Goal: Information Seeking & Learning: Learn about a topic

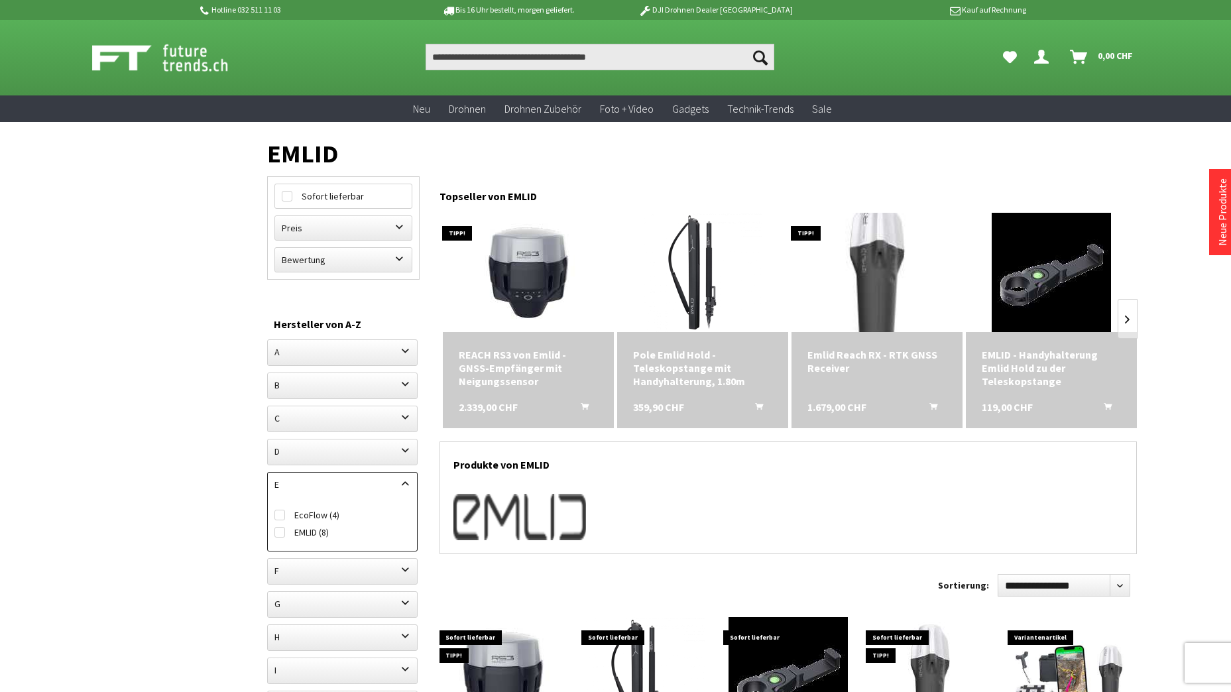
click at [880, 261] on img at bounding box center [877, 272] width 167 height 167
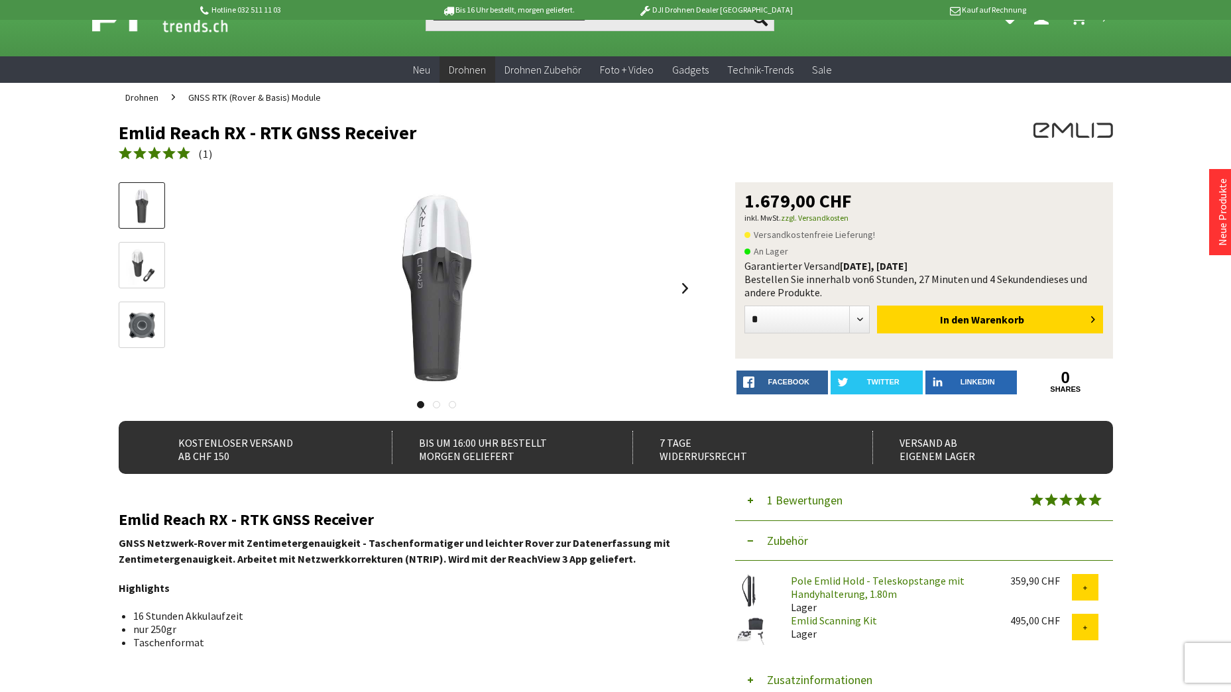
scroll to position [15, 0]
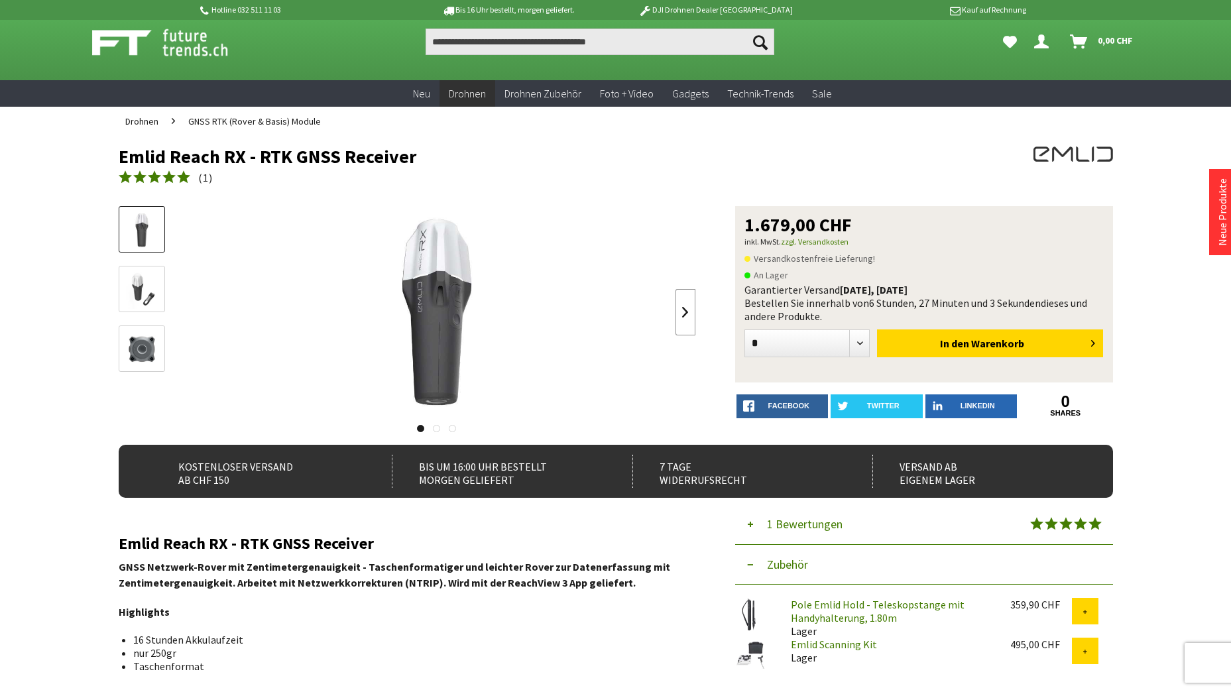
click at [689, 314] on link at bounding box center [686, 312] width 20 height 46
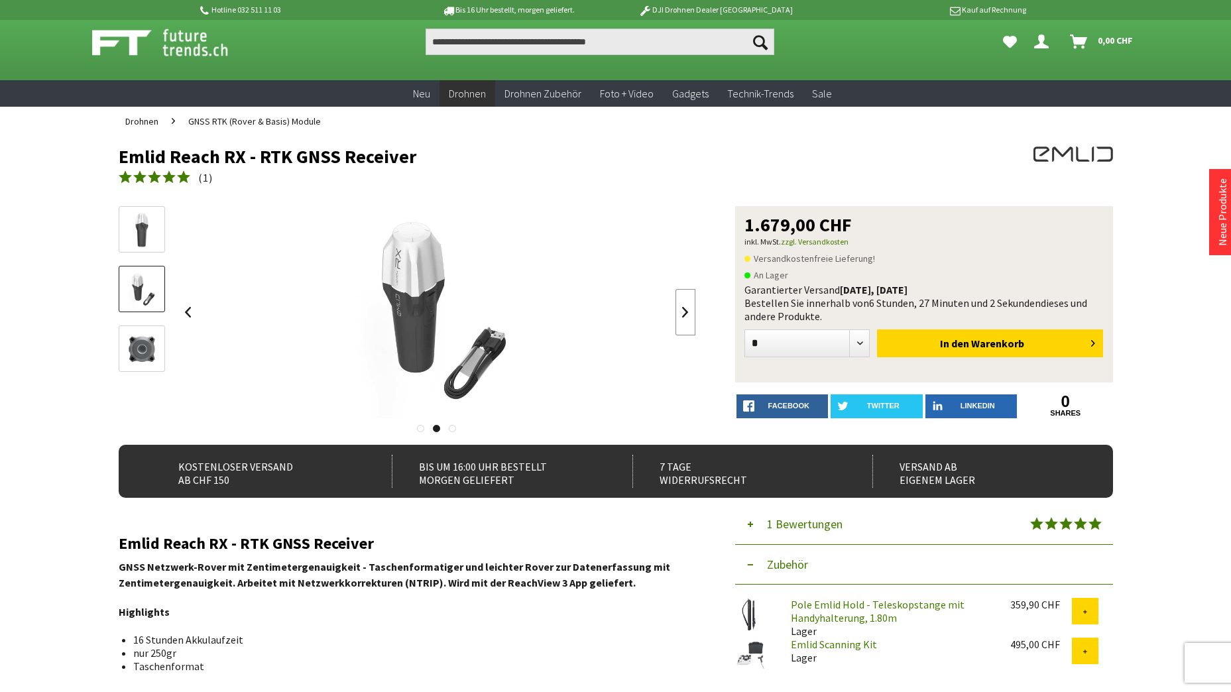
click at [689, 314] on link at bounding box center [686, 312] width 20 height 46
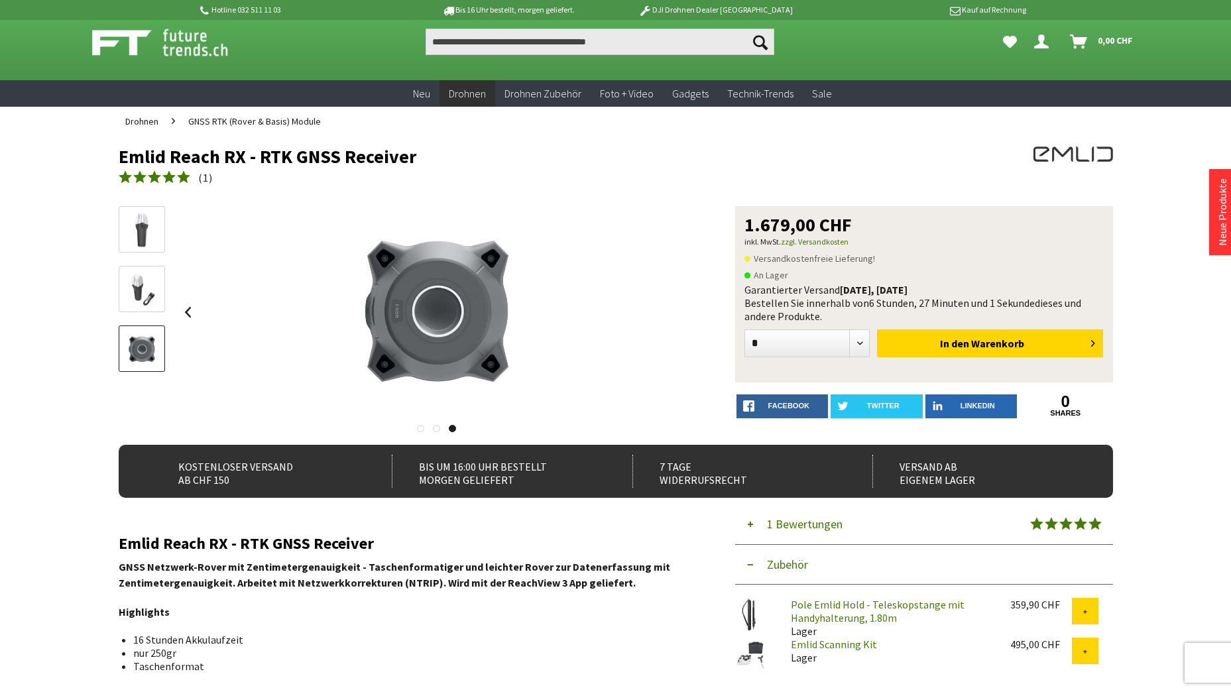
click at [689, 314] on div at bounding box center [437, 312] width 518 height 212
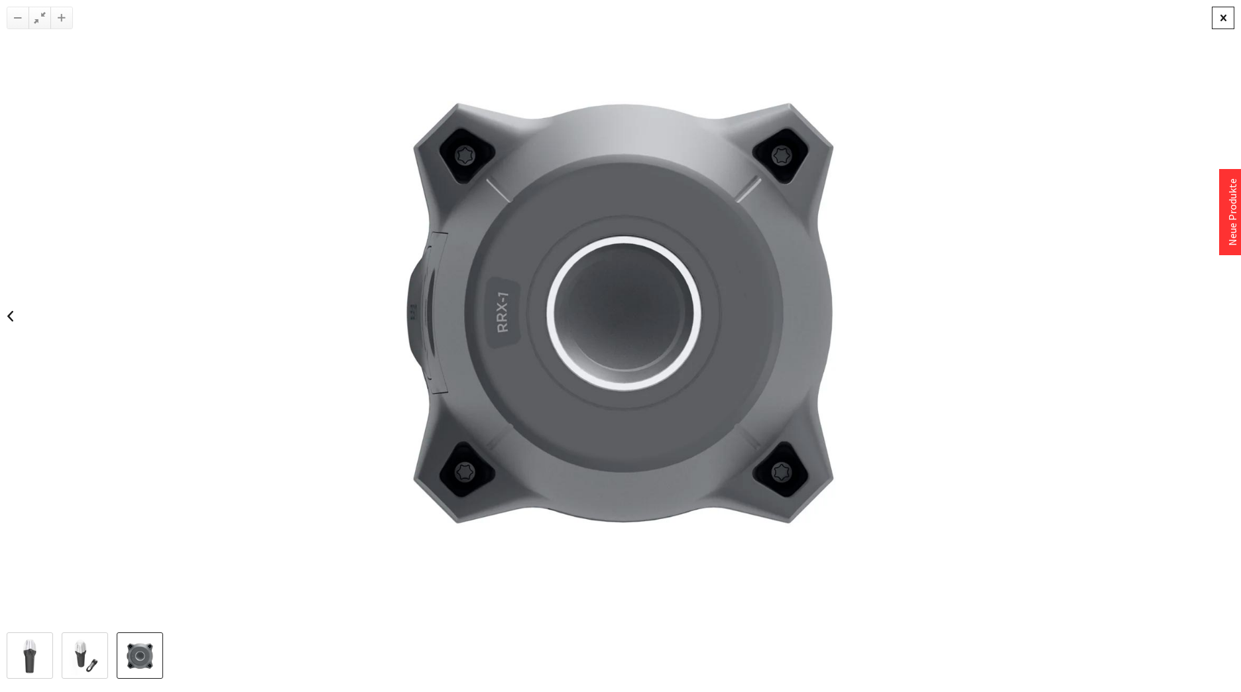
click at [1226, 15] on div at bounding box center [1223, 18] width 23 height 23
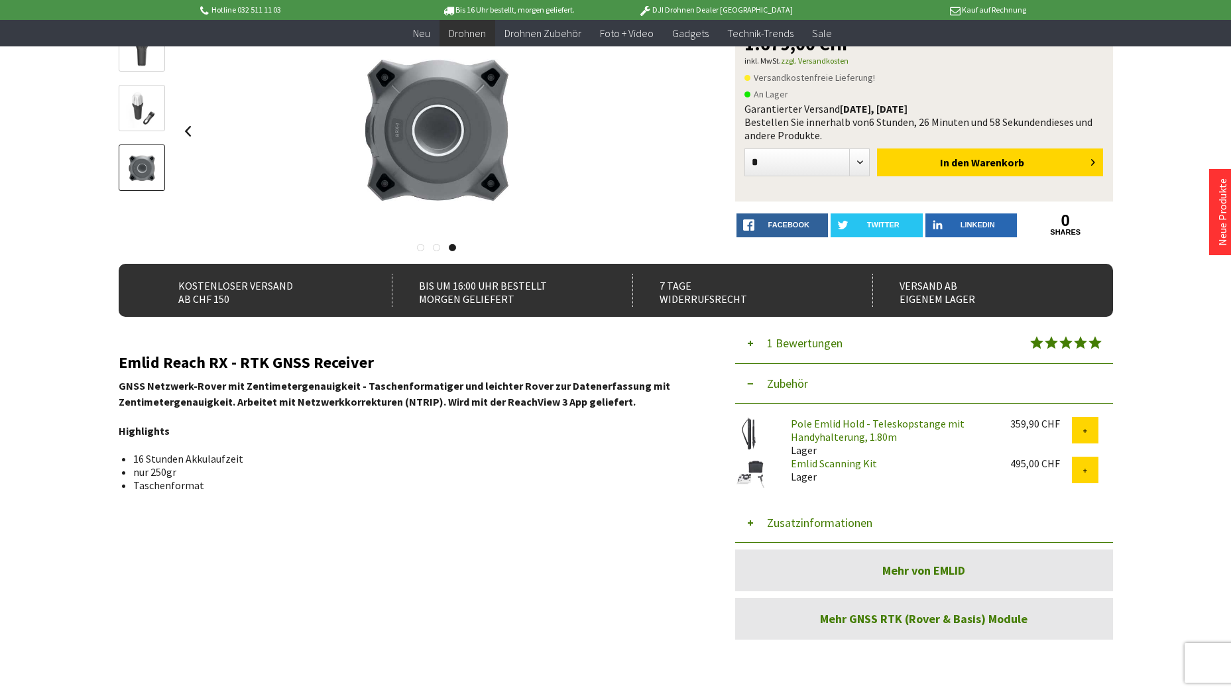
scroll to position [214, 0]
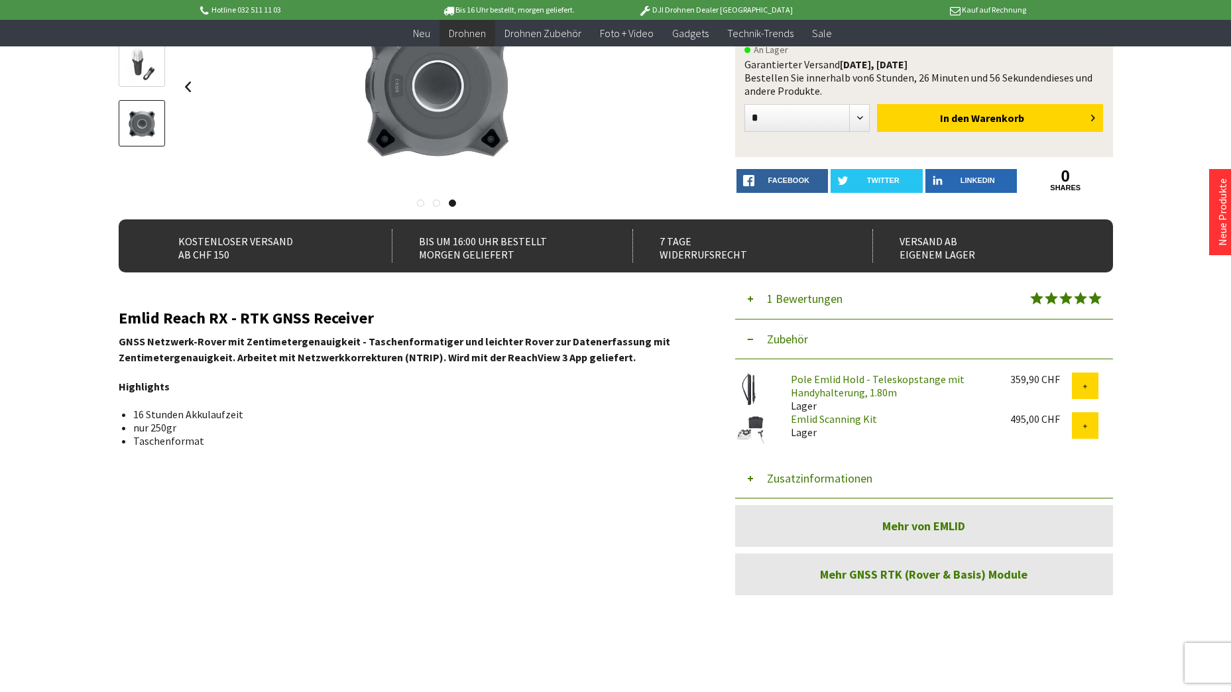
click at [924, 524] on link "Mehr von EMLID" at bounding box center [924, 526] width 378 height 42
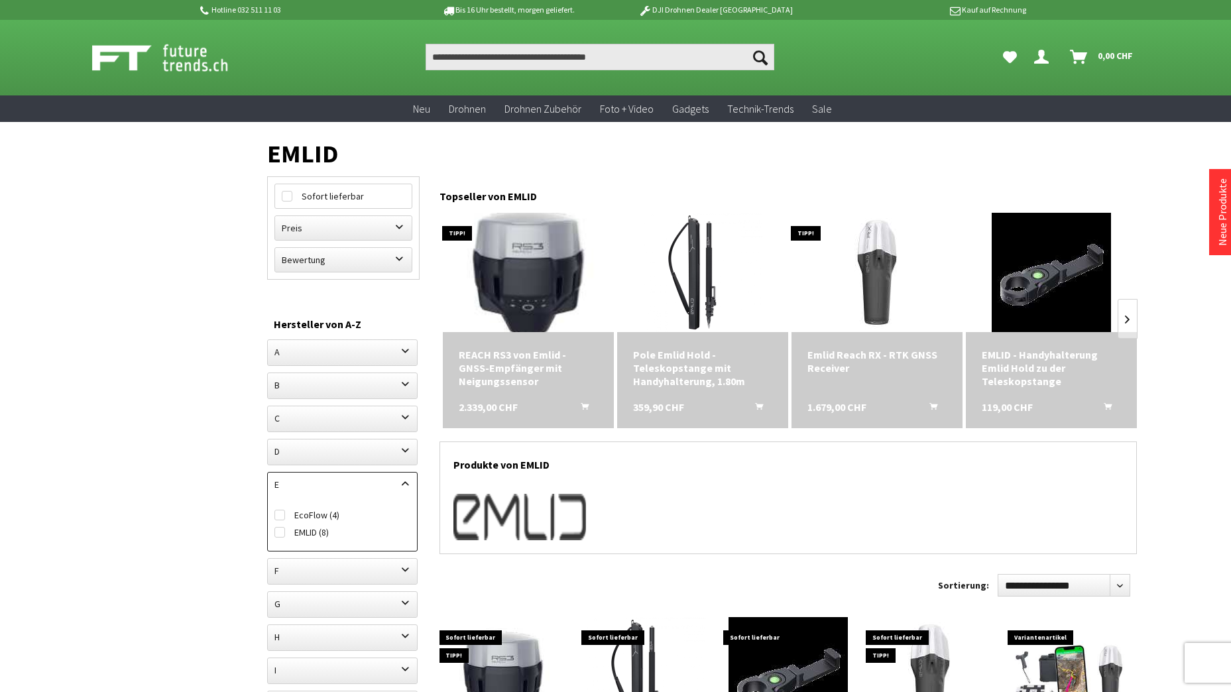
click at [539, 270] on img at bounding box center [528, 272] width 167 height 167
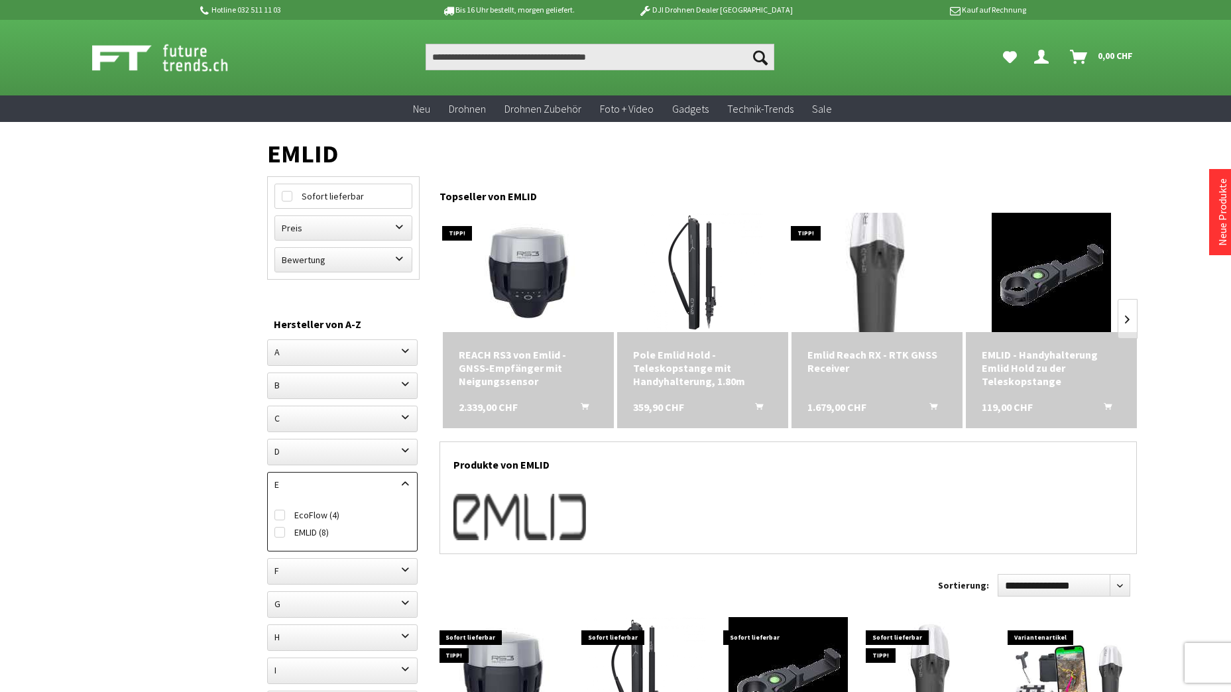
click at [875, 245] on img at bounding box center [877, 272] width 167 height 167
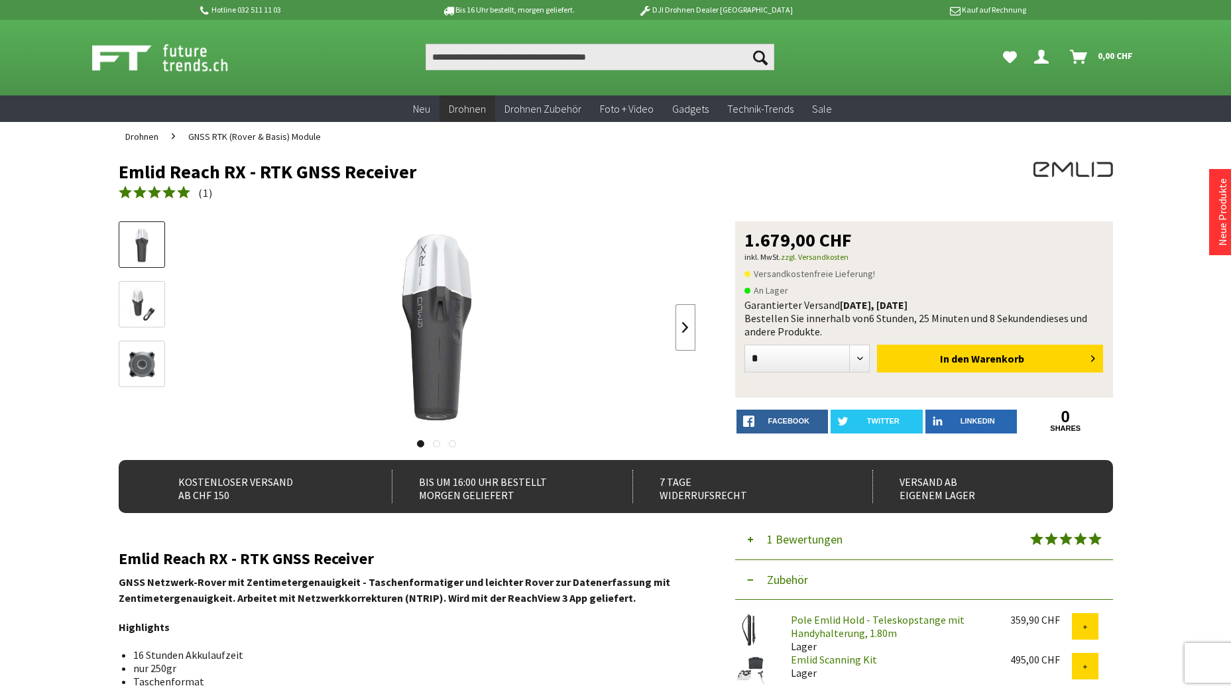
click at [682, 326] on link at bounding box center [686, 327] width 20 height 46
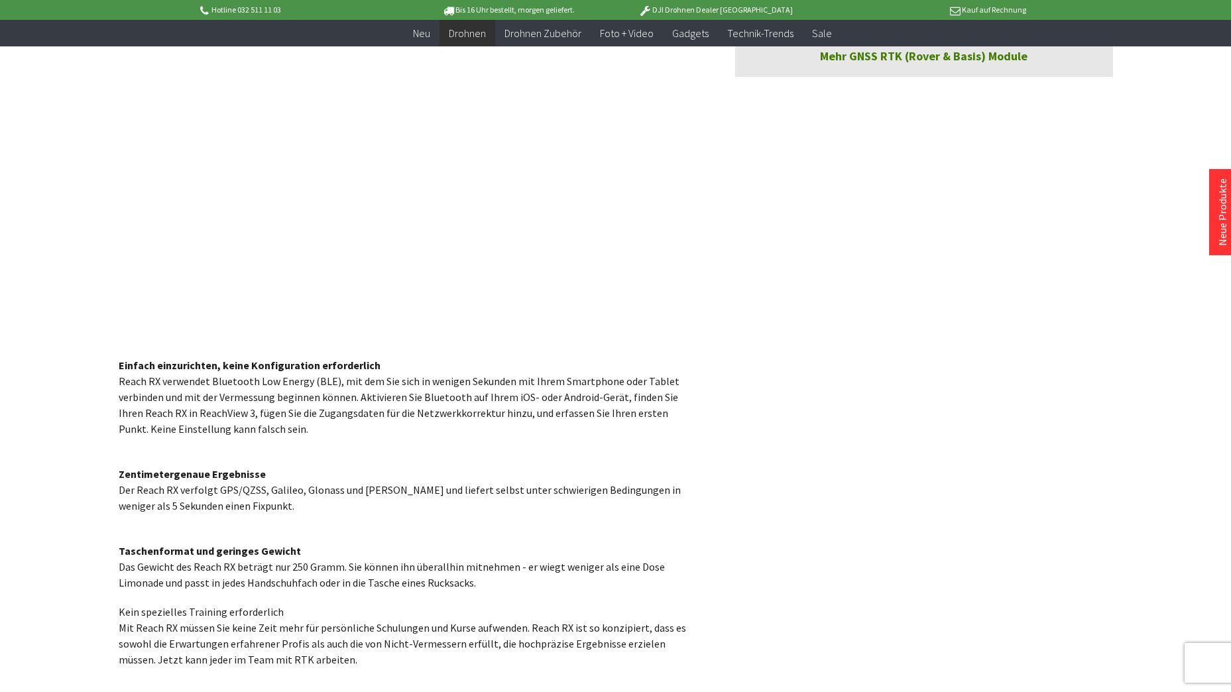
scroll to position [729, 0]
